Goal: Task Accomplishment & Management: Complete application form

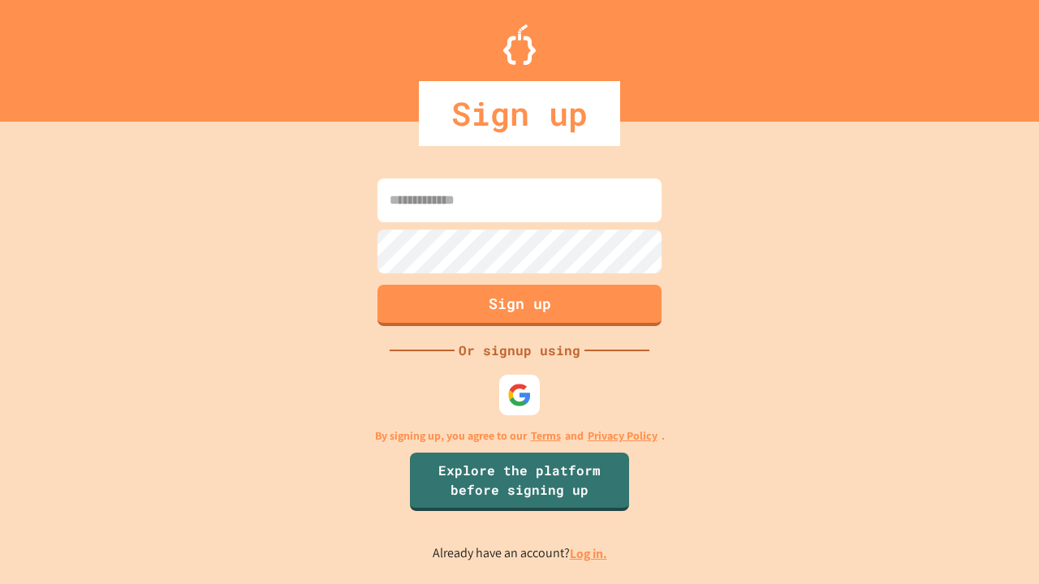
click at [589, 553] on link "Log in." at bounding box center [588, 553] width 37 height 17
